Goal: Task Accomplishment & Management: Manage account settings

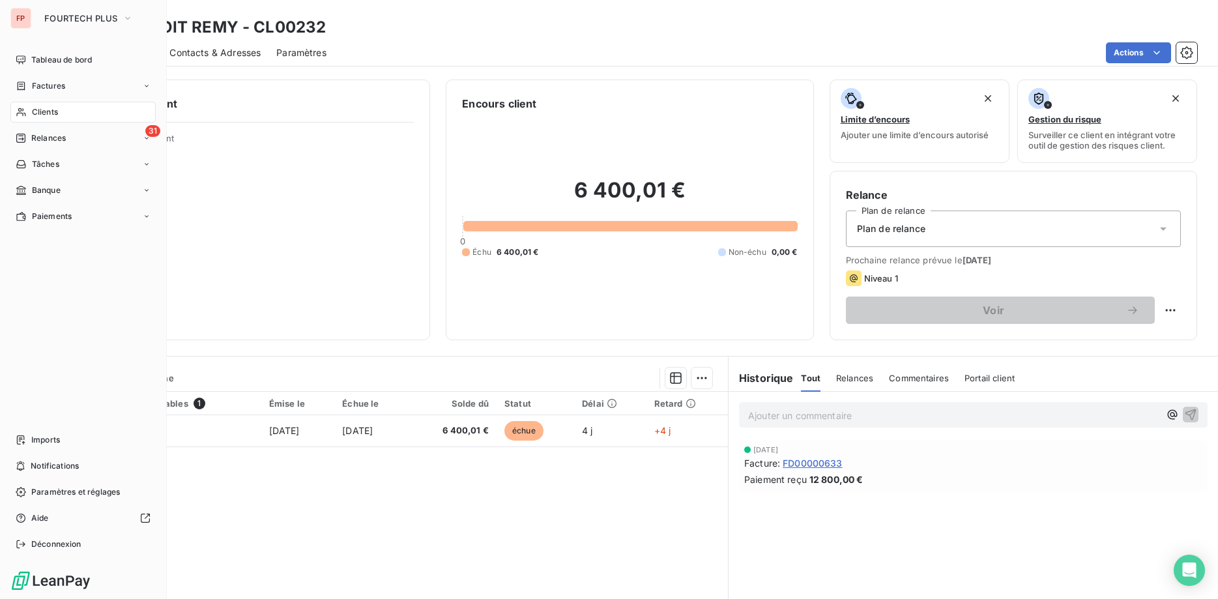
click at [53, 109] on span "Clients" at bounding box center [45, 112] width 26 height 12
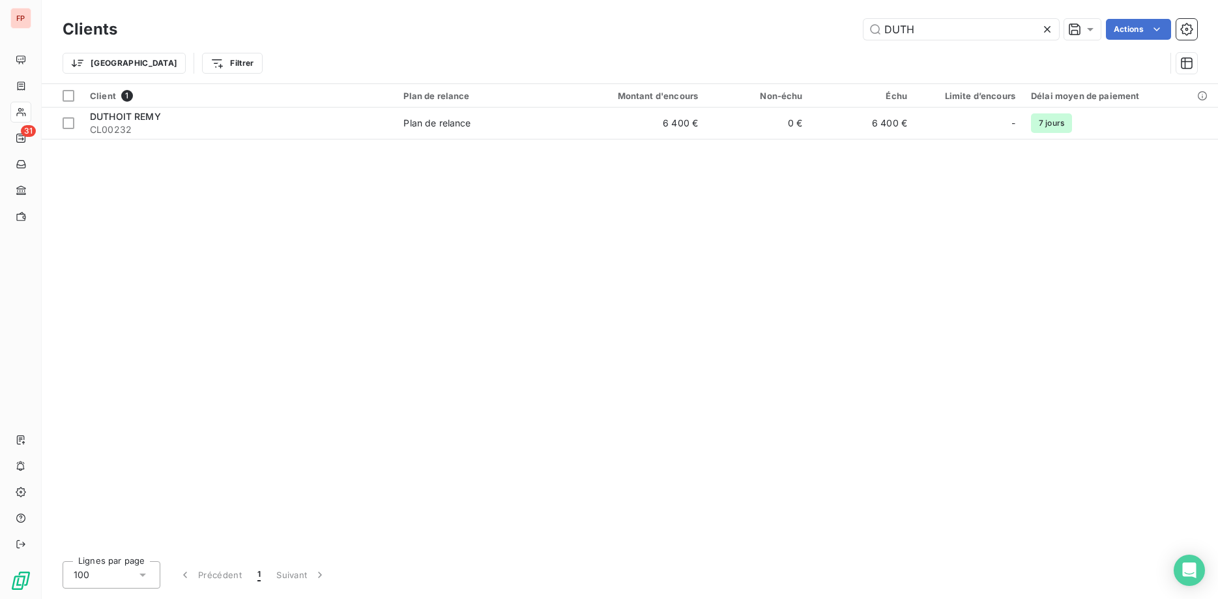
drag, startPoint x: 933, startPoint y: 29, endPoint x: 718, endPoint y: 14, distance: 215.6
click at [864, 19] on input "DUTH" at bounding box center [962, 29] width 196 height 21
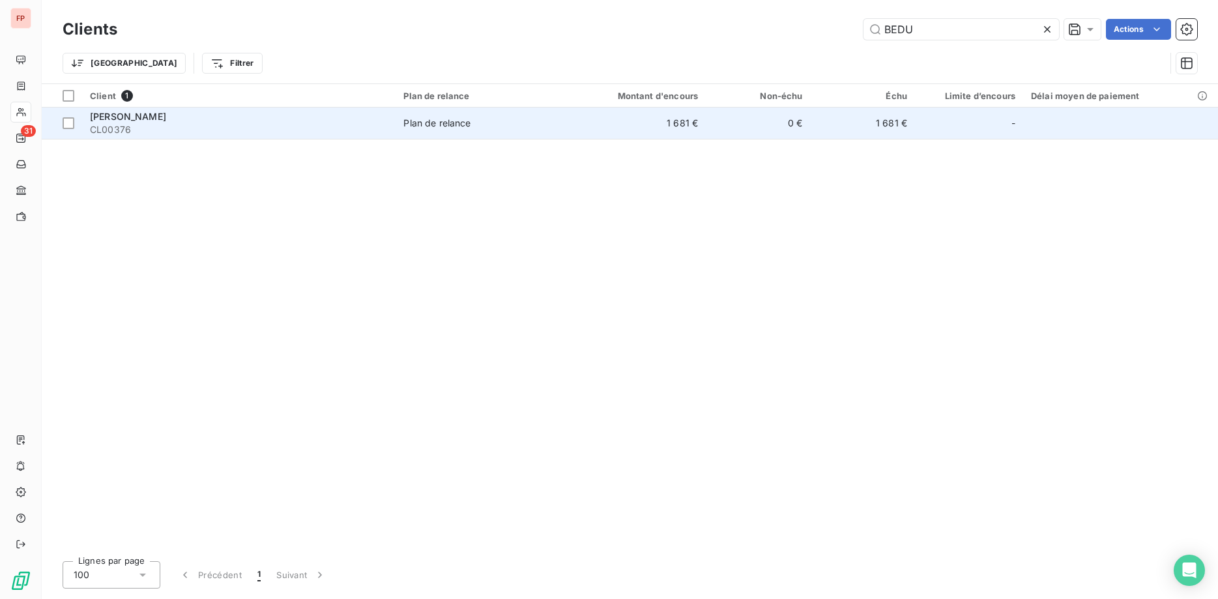
type input "BEDU"
click at [420, 128] on div "Plan de relance" at bounding box center [436, 123] width 67 height 13
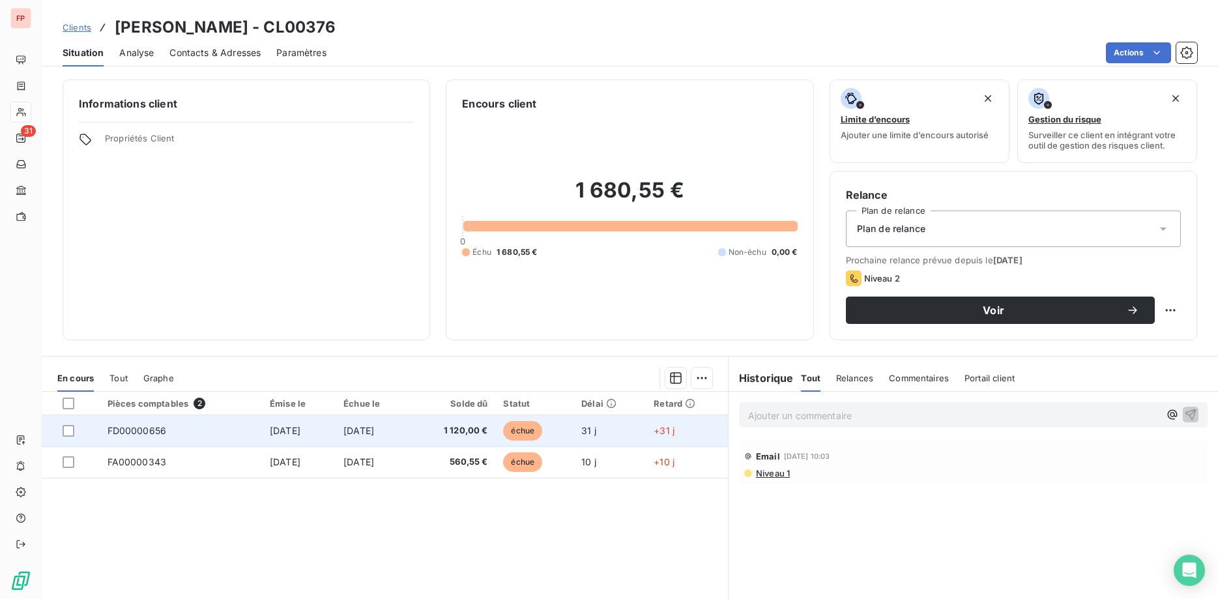
click at [465, 430] on span "1 120,00 €" at bounding box center [453, 430] width 70 height 13
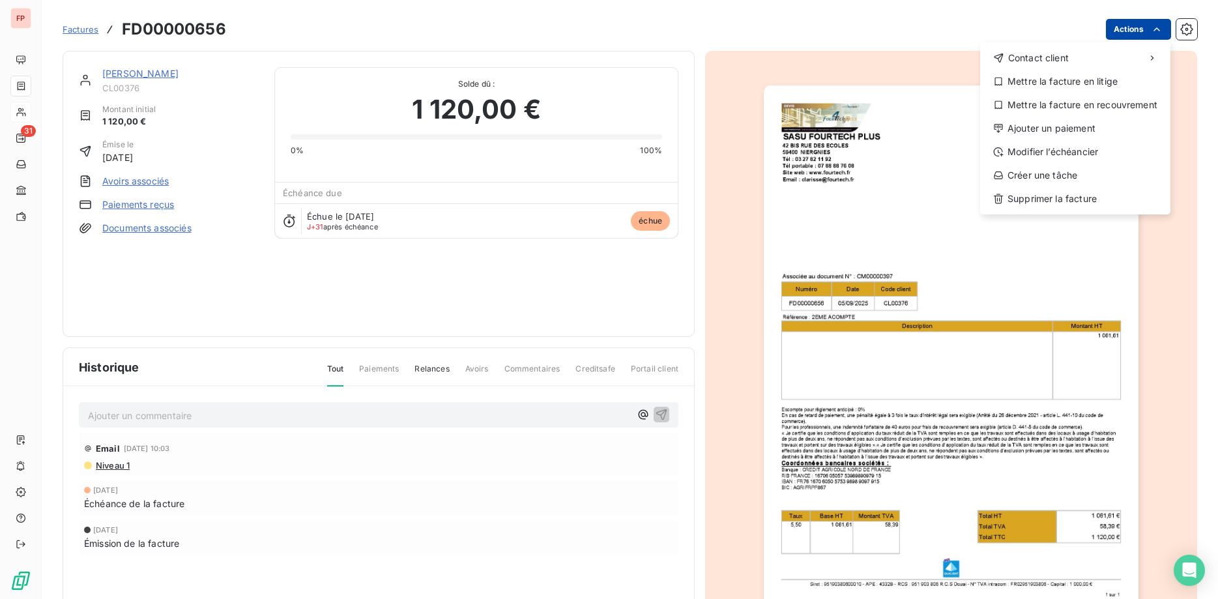
click at [1130, 31] on html "FP 31 Factures FD00000656 Actions Contact client Mettre la facture en litige Me…" at bounding box center [609, 299] width 1218 height 599
click at [1055, 129] on div "Ajouter un paiement" at bounding box center [1076, 128] width 180 height 21
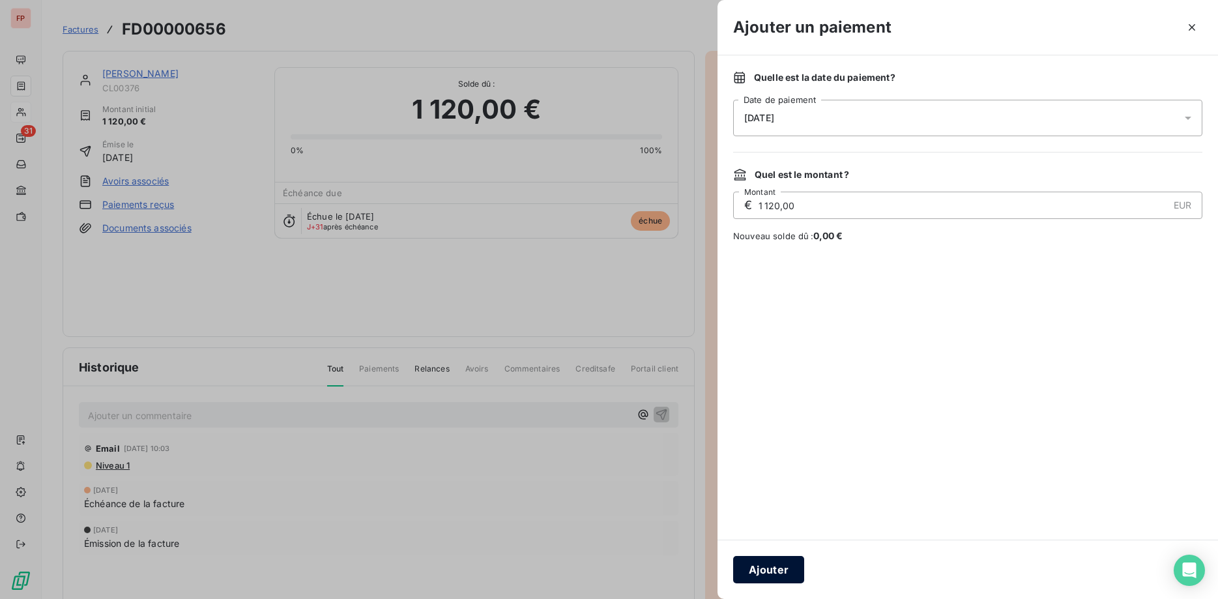
click at [789, 570] on button "Ajouter" at bounding box center [768, 569] width 71 height 27
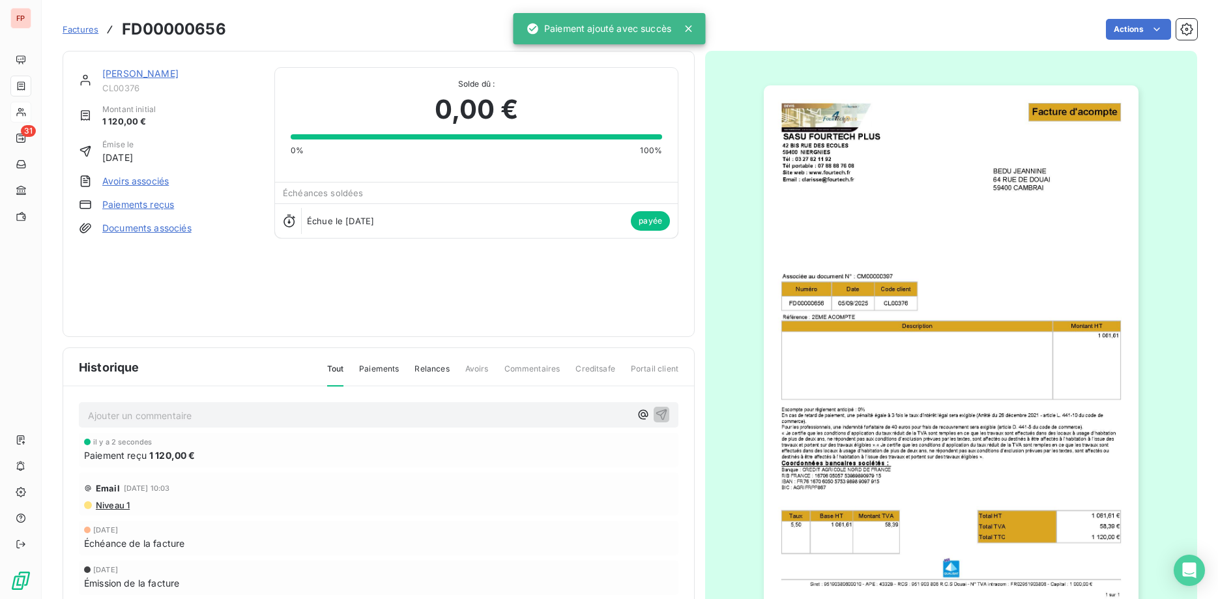
click at [153, 70] on link "[PERSON_NAME]" at bounding box center [140, 73] width 76 height 11
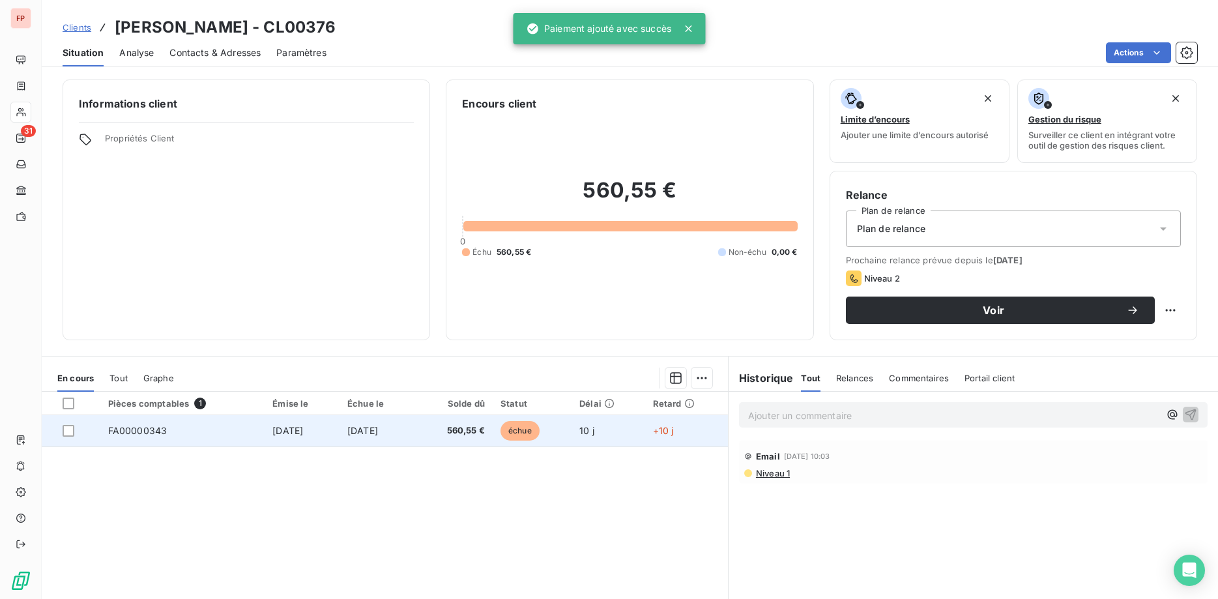
click at [415, 431] on td "[DATE]" at bounding box center [378, 430] width 76 height 31
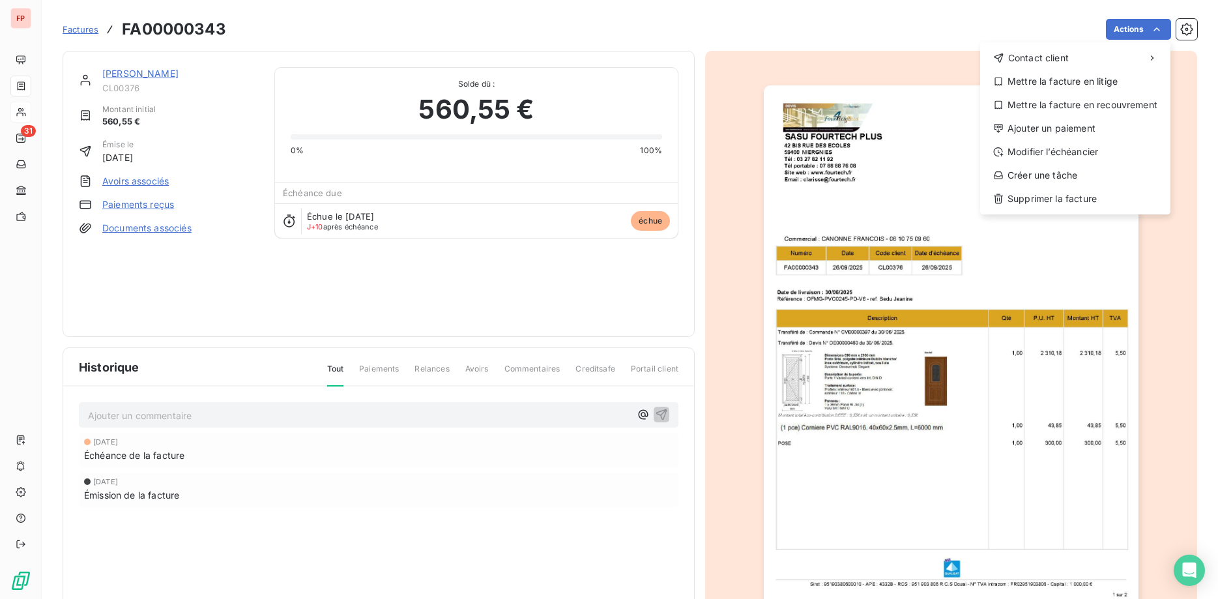
click at [1154, 29] on html "FP 31 Factures FA00000343 Actions Contact client Mettre la facture en litige Me…" at bounding box center [609, 299] width 1218 height 599
click at [1051, 129] on div "Ajouter un paiement" at bounding box center [1076, 128] width 180 height 21
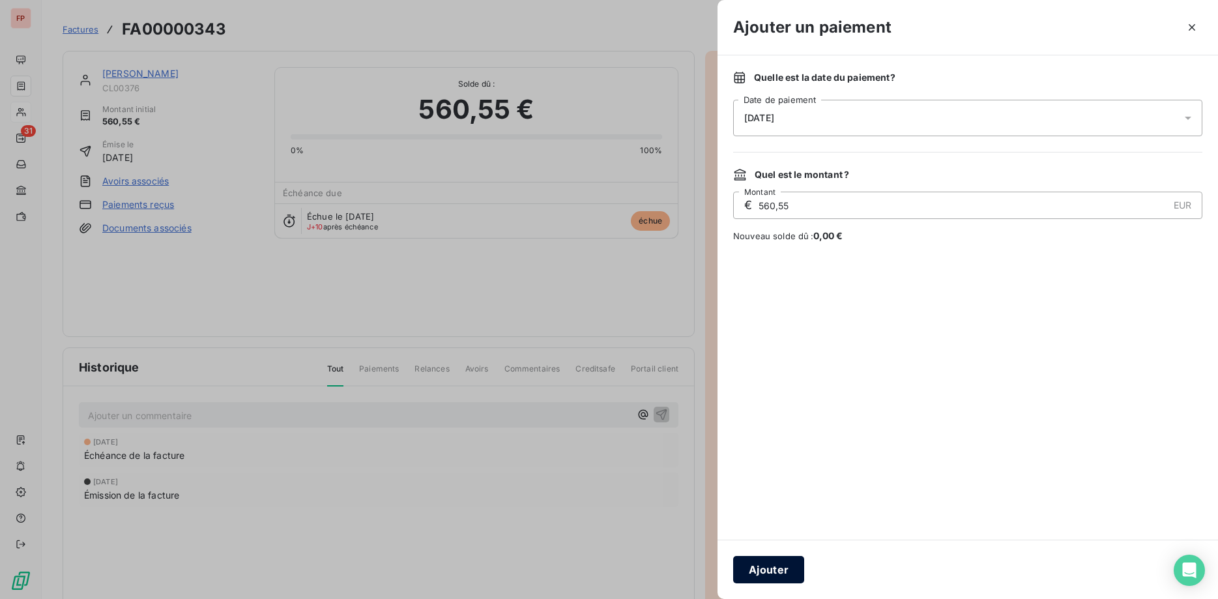
click at [783, 568] on button "Ajouter" at bounding box center [768, 569] width 71 height 27
